Goal: Task Accomplishment & Management: Use online tool/utility

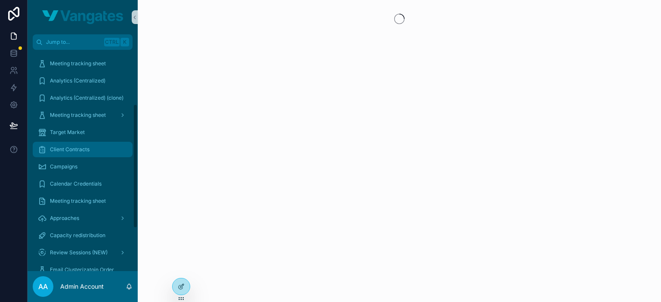
scroll to position [129, 0]
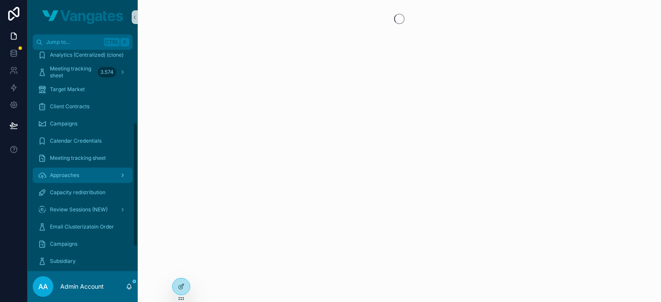
click at [72, 177] on span "Approaches" at bounding box center [64, 175] width 29 height 7
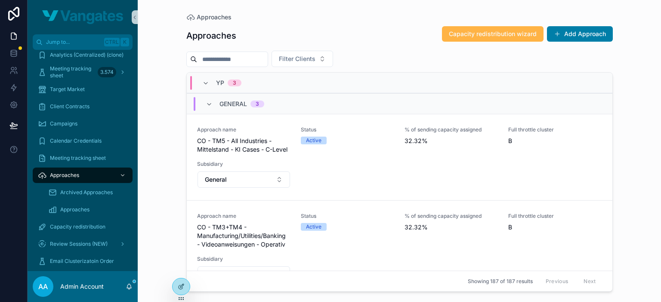
click at [492, 32] on span "Capacity redistribution wizard" at bounding box center [493, 34] width 88 height 9
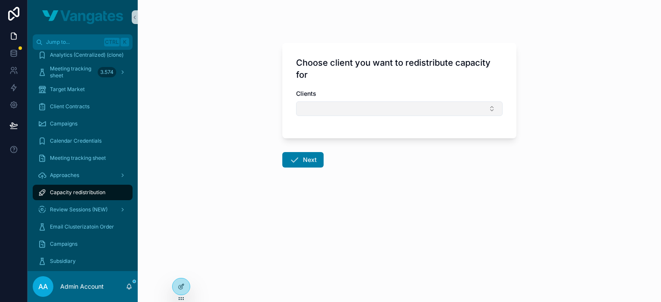
click at [345, 105] on button "Select Button" at bounding box center [399, 108] width 206 height 15
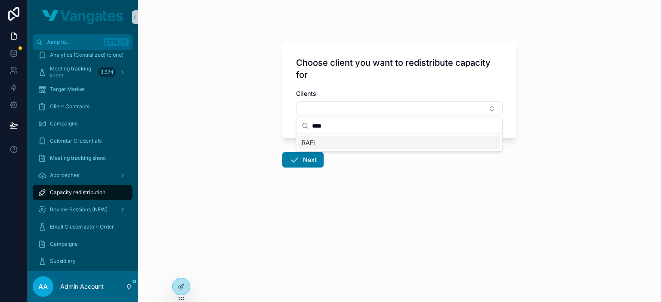
type input "****"
click at [355, 141] on div "RAFI" at bounding box center [399, 143] width 202 height 14
click at [308, 167] on button "Next" at bounding box center [302, 161] width 41 height 15
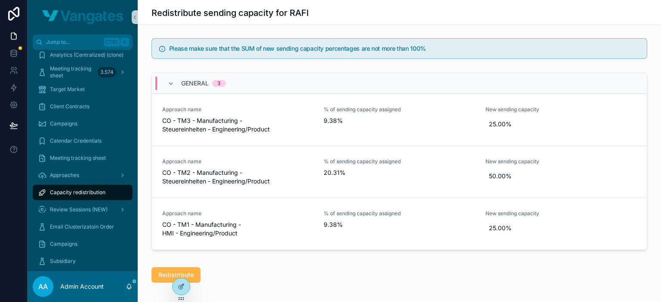
click at [152, 271] on button "Redistribute" at bounding box center [175, 274] width 49 height 15
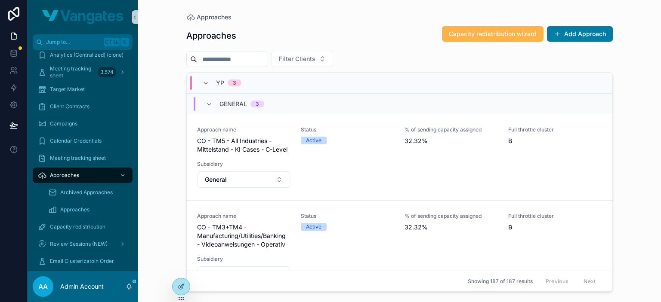
click at [495, 37] on span "Capacity redistribution wizard" at bounding box center [493, 34] width 88 height 9
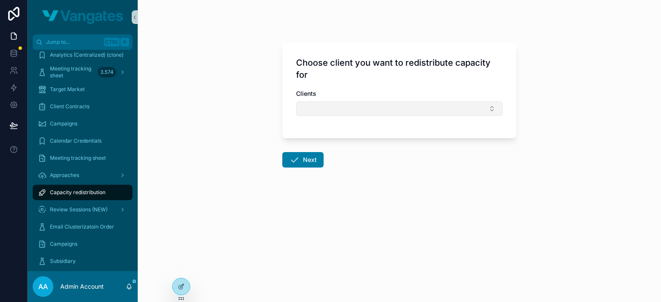
click at [320, 105] on button "Select Button" at bounding box center [399, 108] width 206 height 15
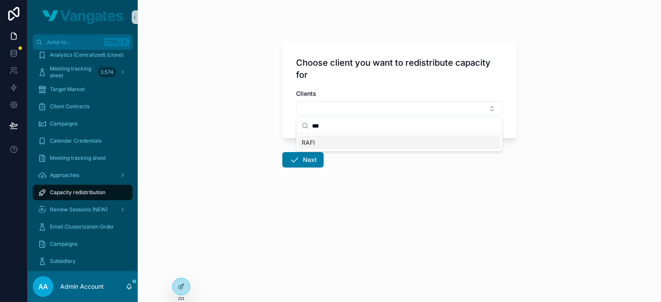
type input "***"
click at [339, 141] on div "RAFI" at bounding box center [399, 143] width 202 height 14
click at [311, 157] on button "Next" at bounding box center [302, 161] width 41 height 15
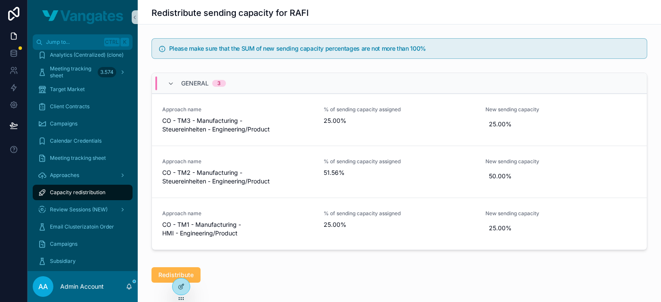
click at [160, 273] on span "Redistribute" at bounding box center [175, 275] width 35 height 9
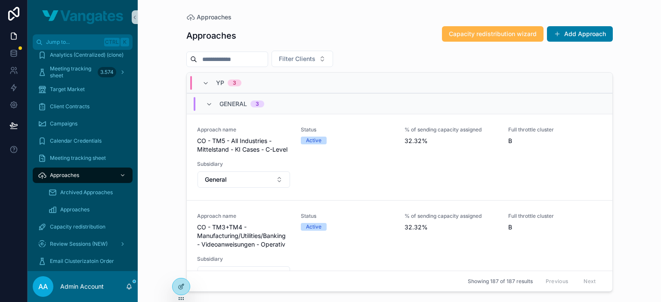
click at [482, 28] on button "Capacity redistribution wizard" at bounding box center [492, 33] width 101 height 15
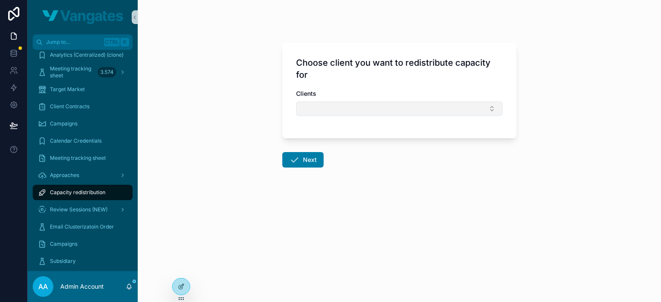
click at [350, 115] on button "Select Button" at bounding box center [399, 108] width 206 height 15
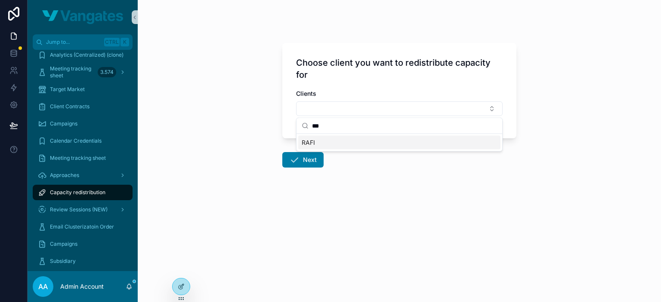
type input "***"
click at [344, 144] on div "RAFI" at bounding box center [399, 143] width 202 height 14
click at [303, 159] on button "Next" at bounding box center [302, 161] width 41 height 15
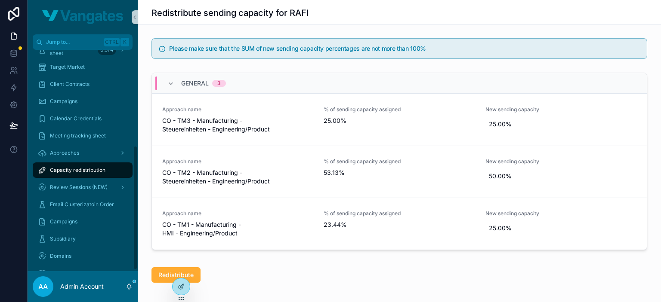
scroll to position [172, 0]
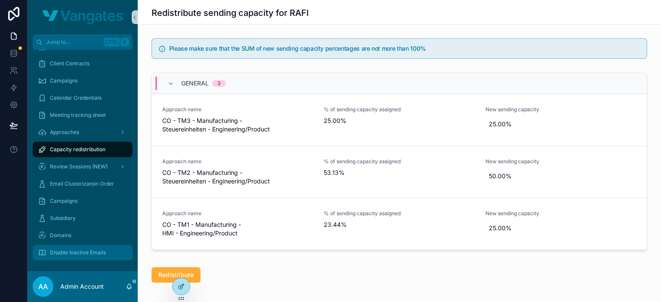
click at [86, 251] on span "Disable Inactive Emails" at bounding box center [78, 252] width 56 height 7
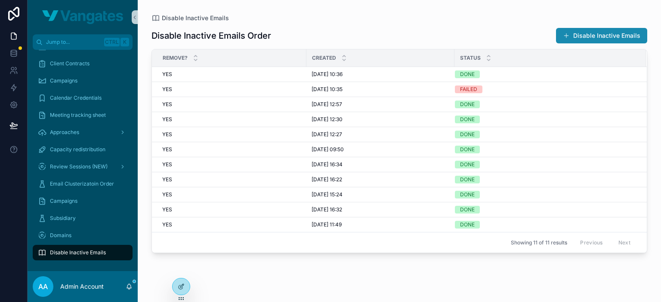
click at [604, 34] on button "Disable Inactive Emails" at bounding box center [601, 35] width 91 height 15
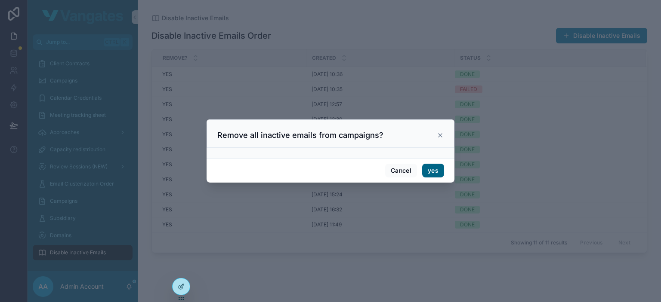
click at [432, 170] on button "yes" at bounding box center [433, 171] width 22 height 14
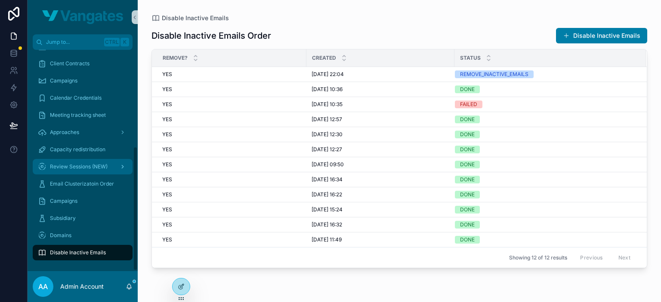
click at [77, 166] on span "Review Sessions (NEW)" at bounding box center [79, 166] width 58 height 7
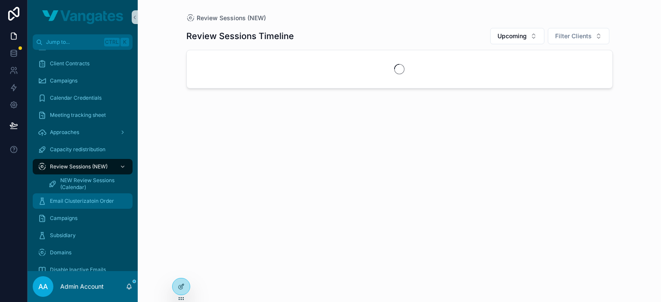
click at [74, 206] on div "Email Clusterizatoin Order" at bounding box center [82, 201] width 89 height 14
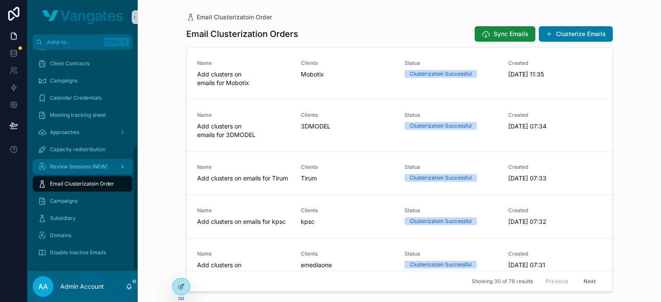
click at [69, 160] on div "Review Sessions (NEW)" at bounding box center [82, 167] width 89 height 14
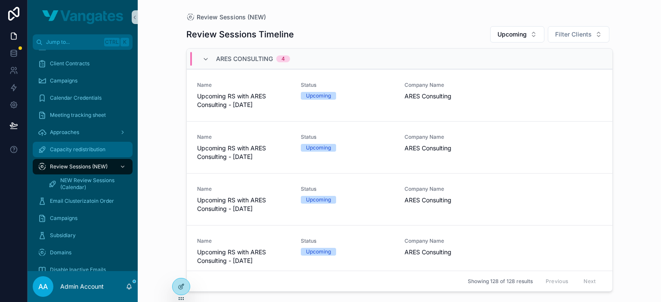
click at [74, 149] on span "Capacity redistribution" at bounding box center [77, 149] width 55 height 7
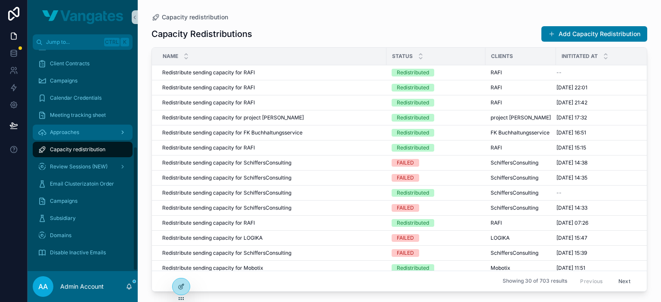
click at [86, 136] on div "Approaches" at bounding box center [82, 133] width 89 height 14
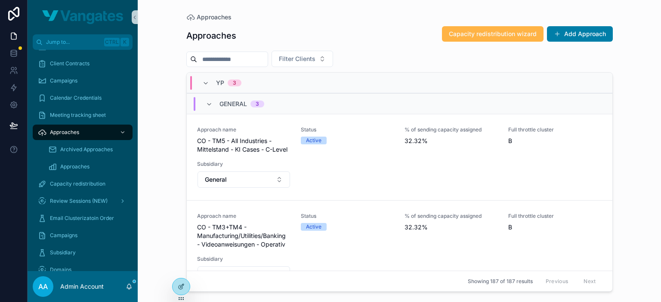
click at [468, 35] on span "Capacity redistribution wizard" at bounding box center [493, 34] width 88 height 9
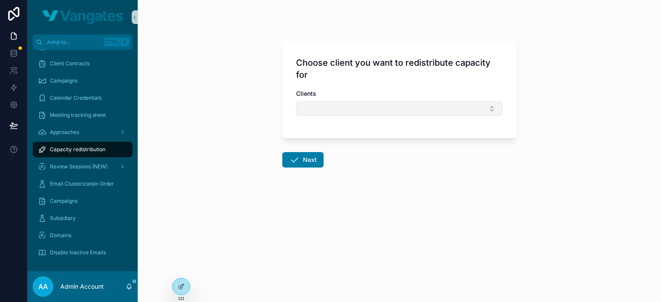
click at [341, 110] on button "Select Button" at bounding box center [399, 108] width 206 height 15
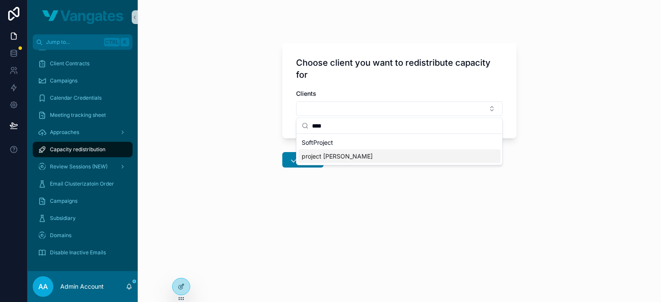
type input "****"
click at [335, 154] on div "project [PERSON_NAME]" at bounding box center [399, 157] width 202 height 14
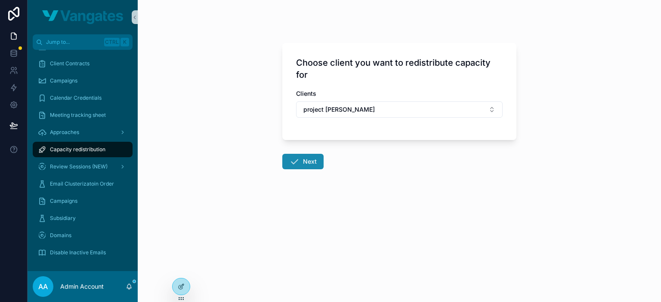
click at [310, 163] on button "Next" at bounding box center [302, 161] width 41 height 15
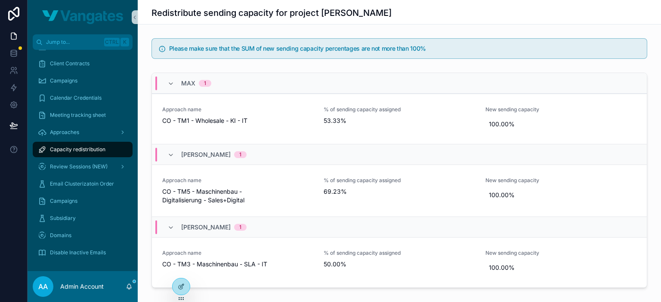
click at [570, 18] on div "Redistribute sending capacity for project [PERSON_NAME]" at bounding box center [398, 13] width 495 height 12
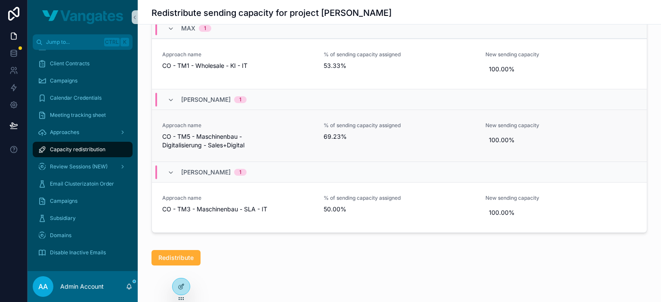
scroll to position [76, 0]
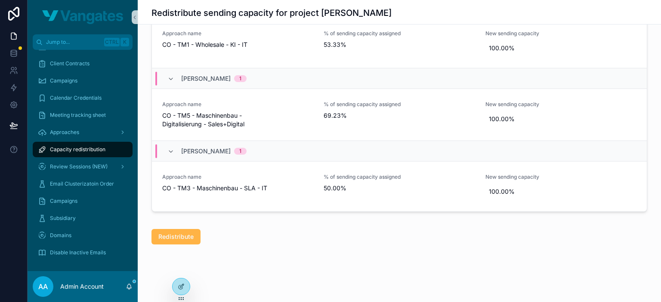
click at [176, 233] on span "Redistribute" at bounding box center [175, 237] width 35 height 9
